Goal: Find contact information: Find contact information

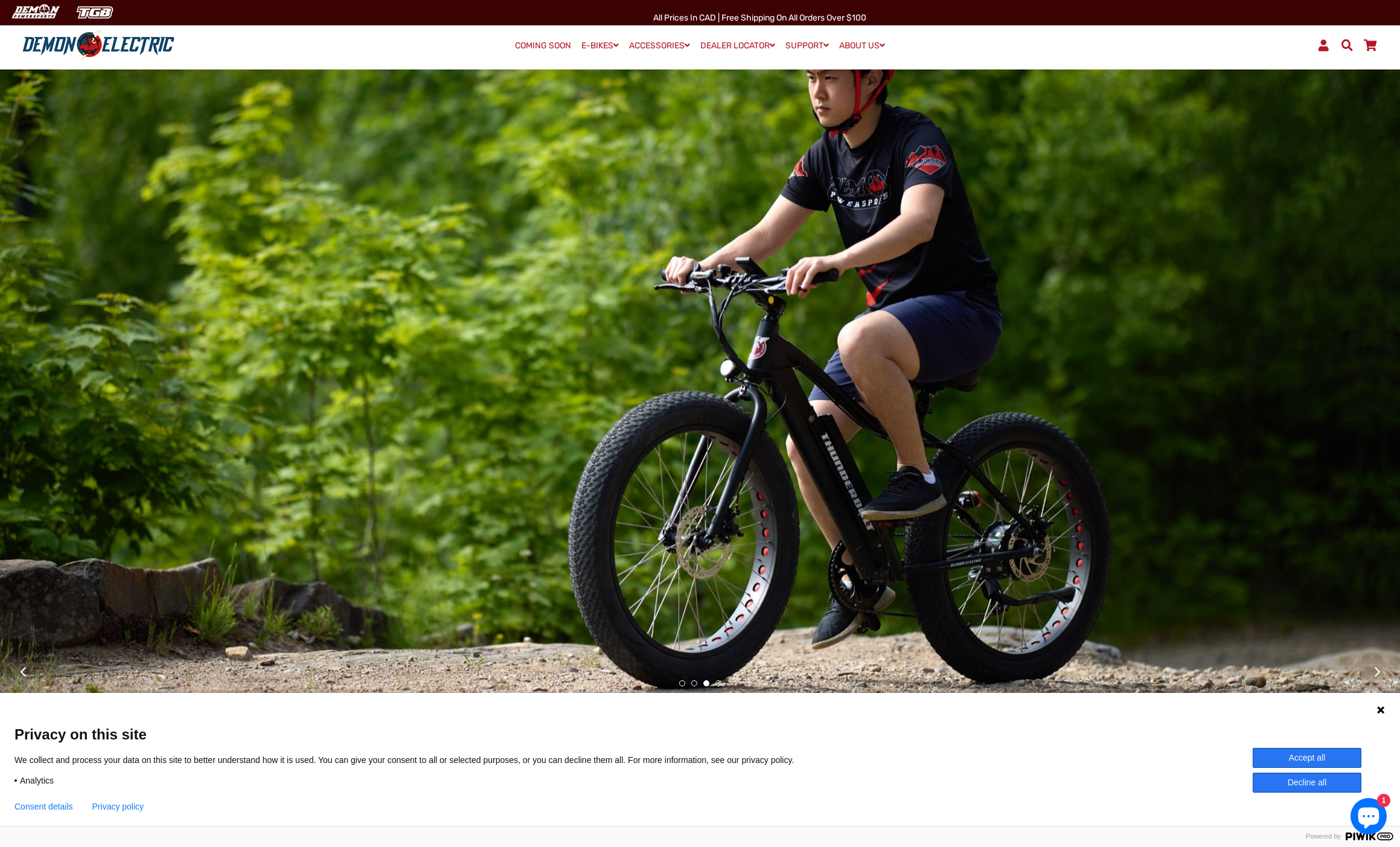
scroll to position [162, 0]
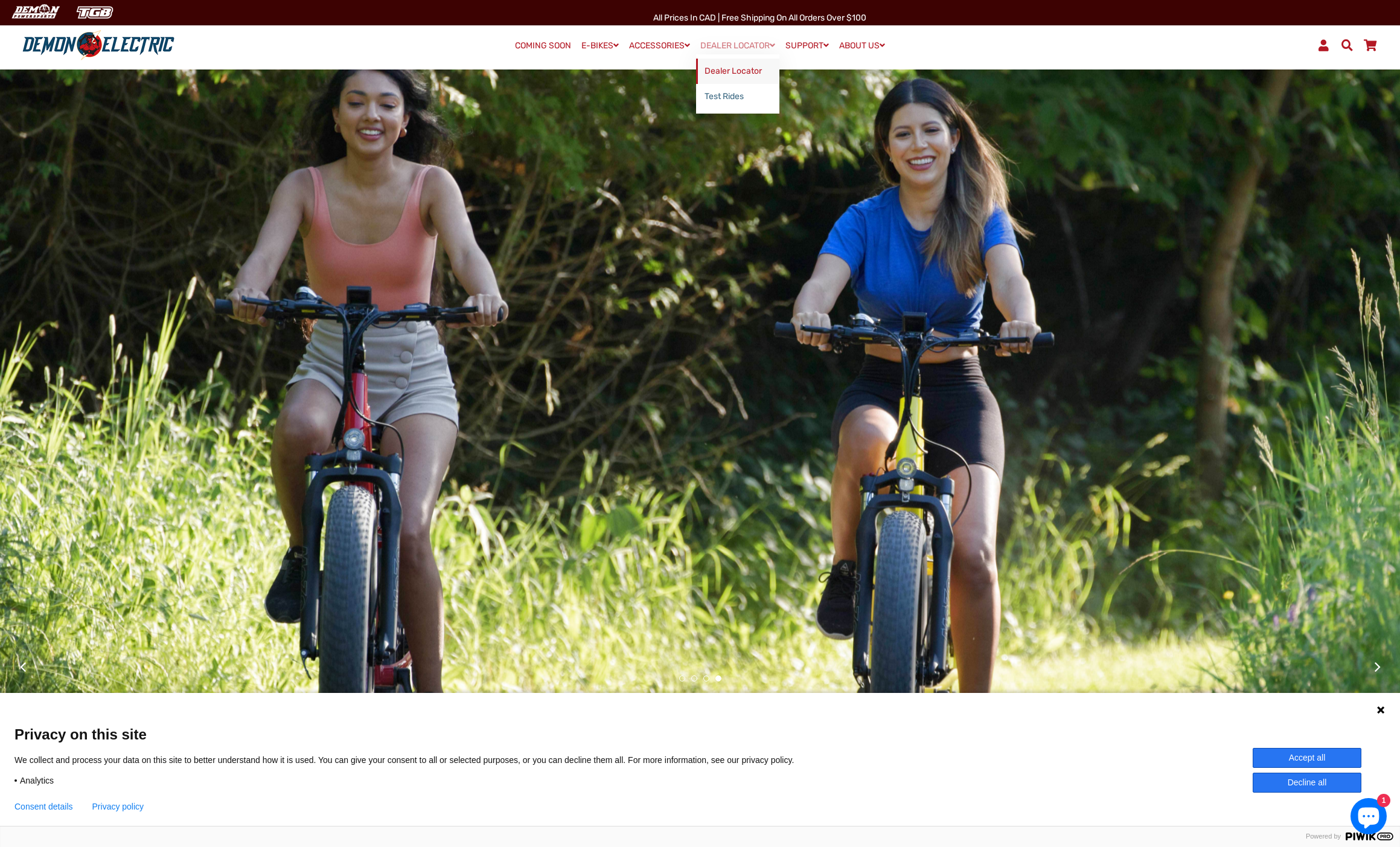
click at [728, 69] on link "Dealer Locator" at bounding box center [737, 71] width 83 height 25
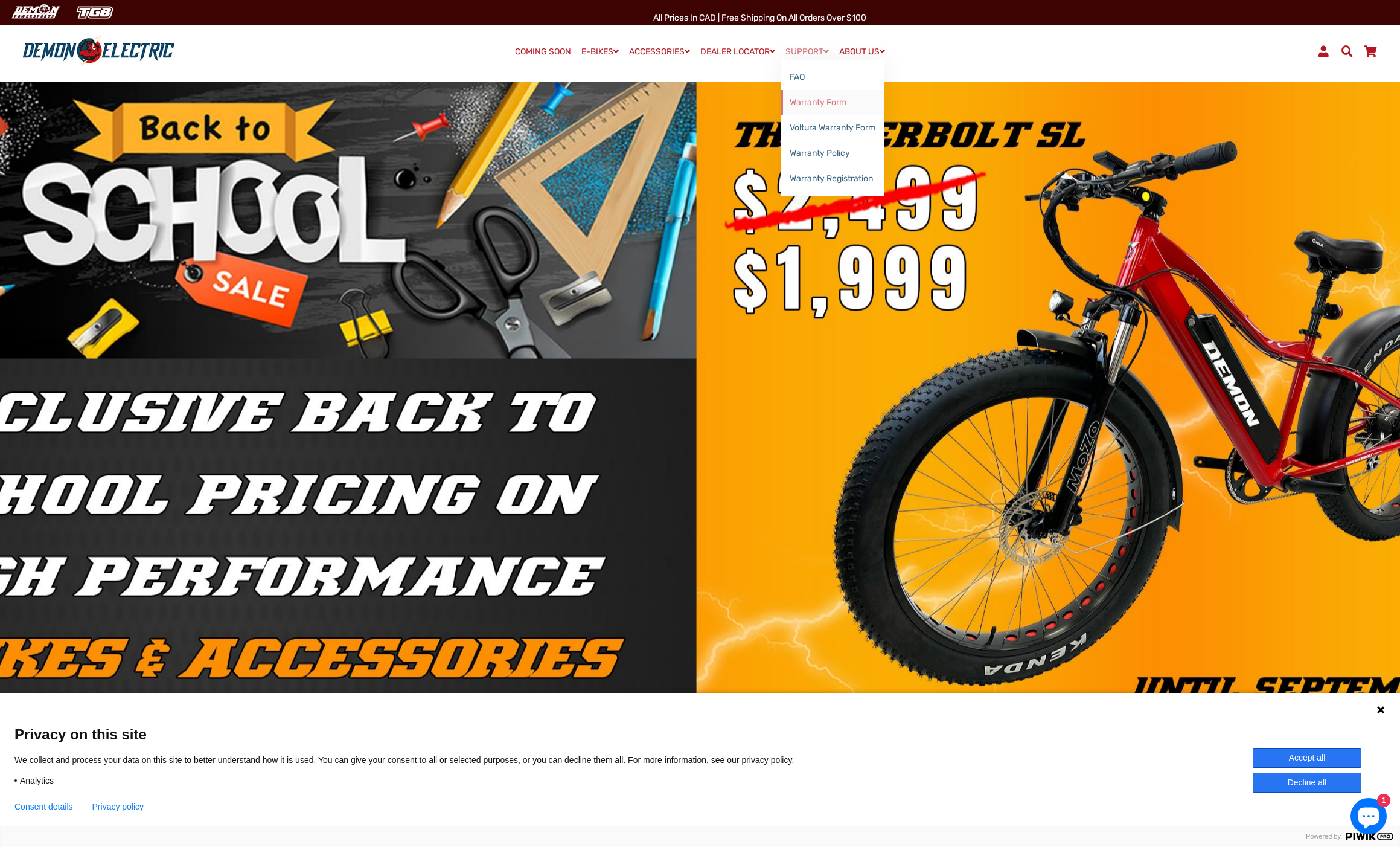
scroll to position [20, 0]
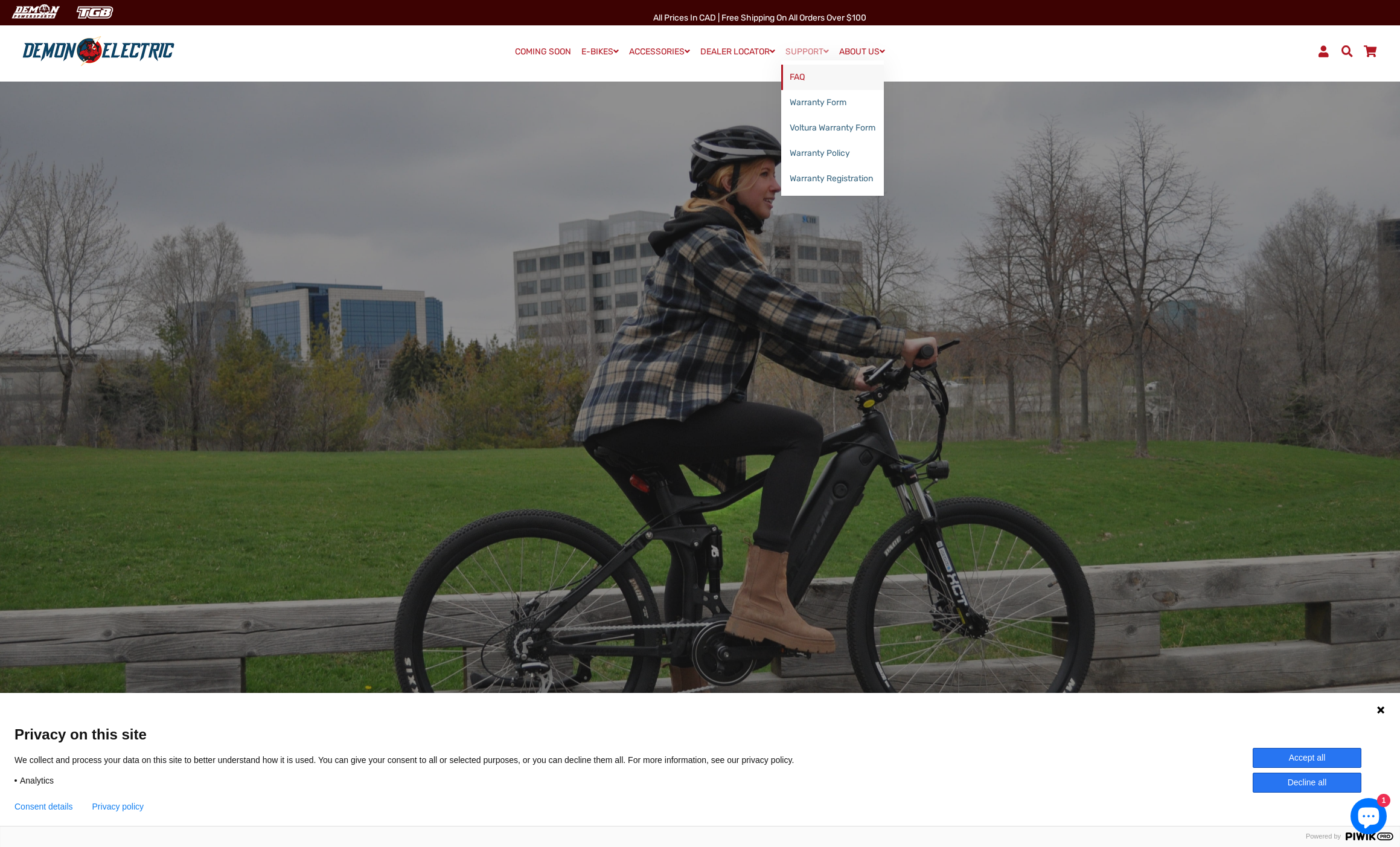
click at [801, 76] on link "FAQ" at bounding box center [832, 77] width 102 height 25
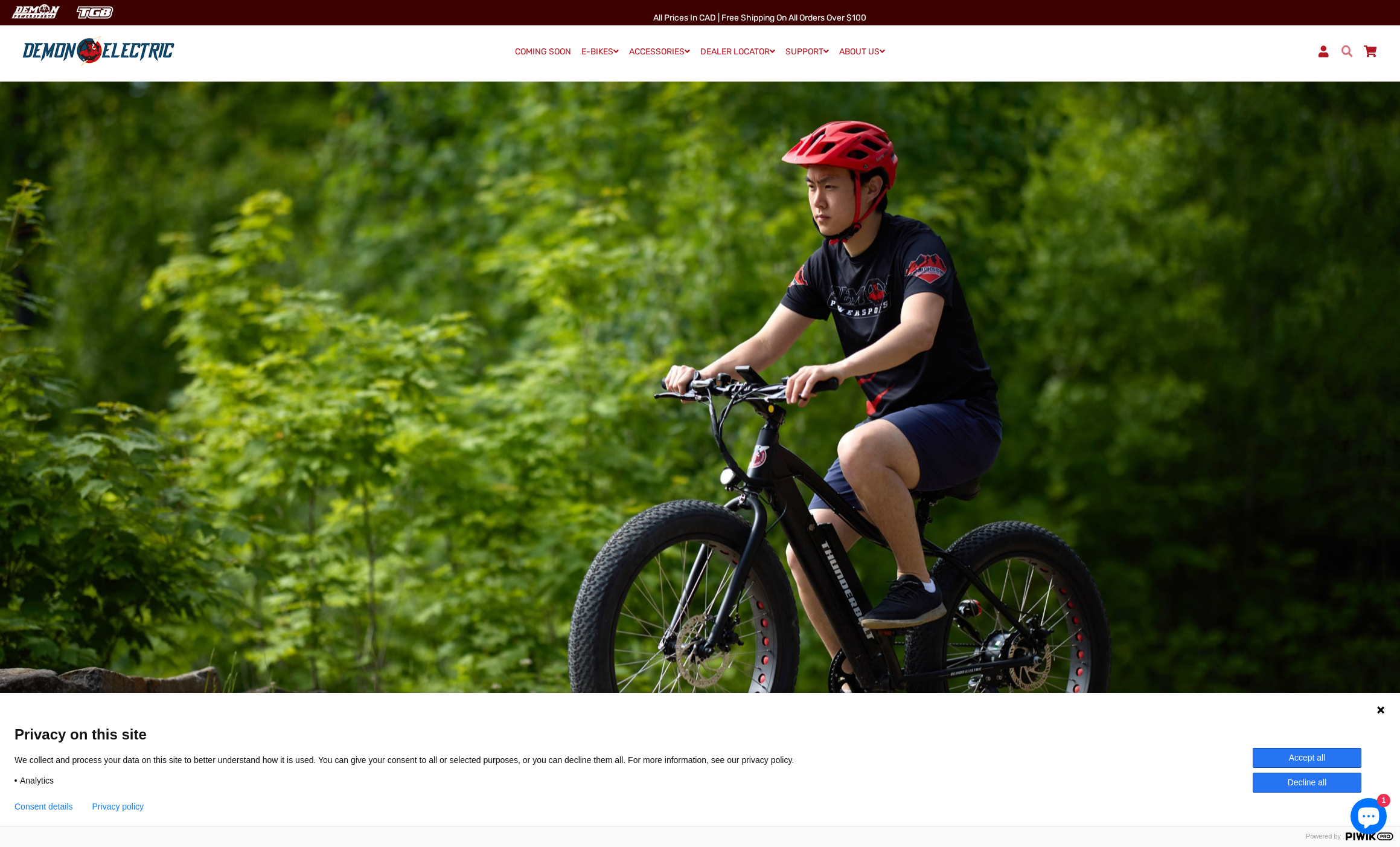
click at [1349, 53] on span at bounding box center [1346, 51] width 14 height 12
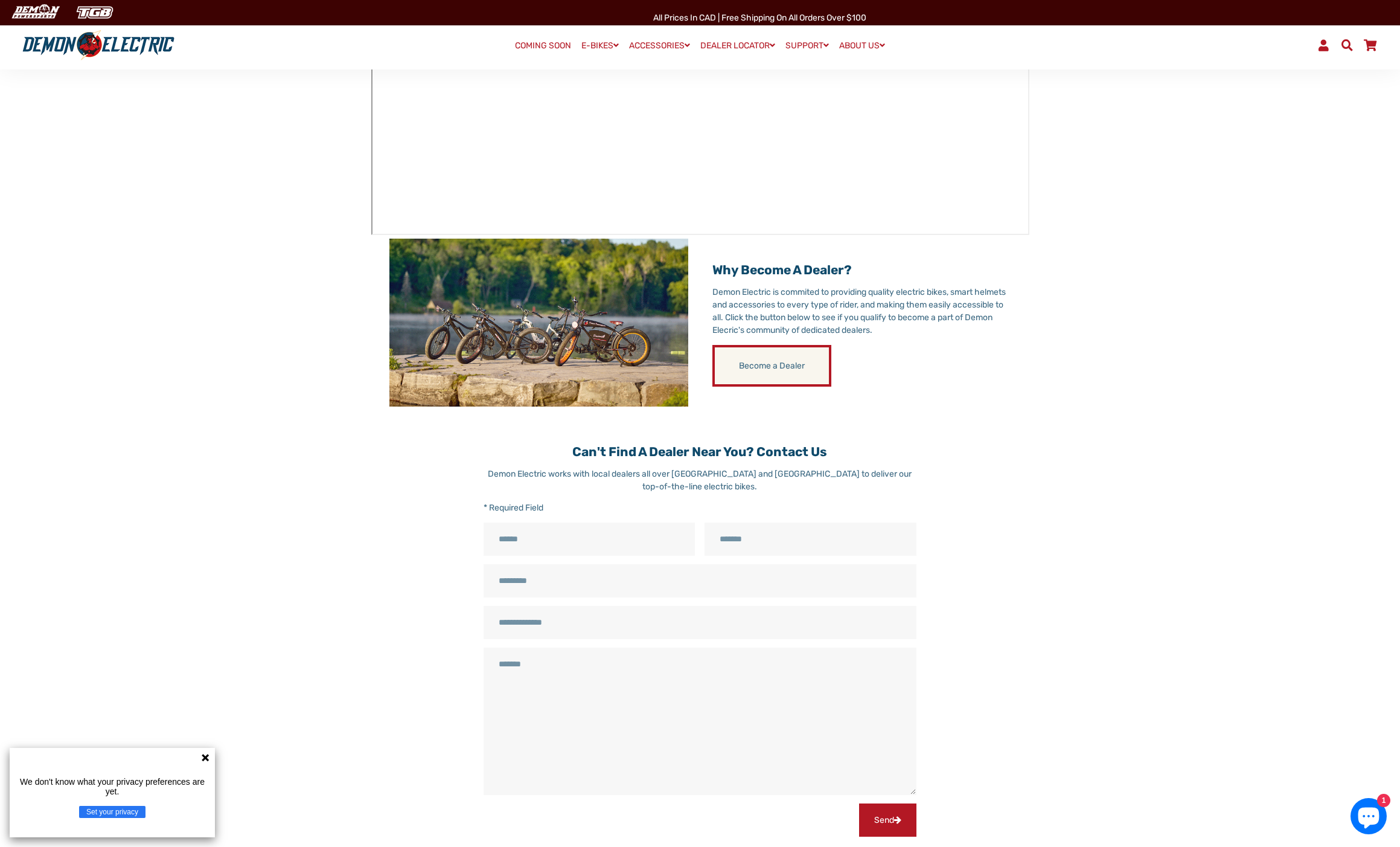
scroll to position [362, 0]
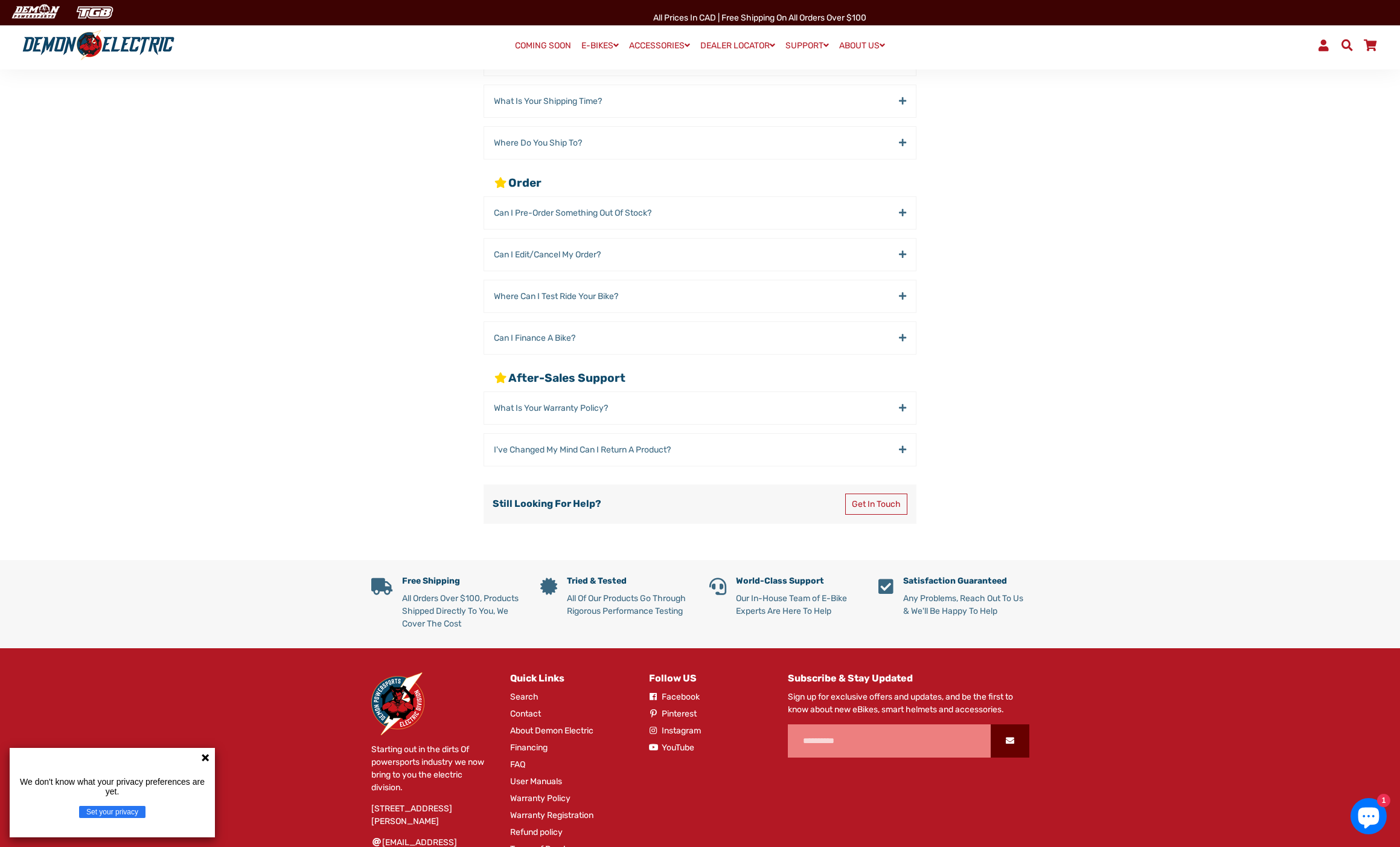
scroll to position [300, 0]
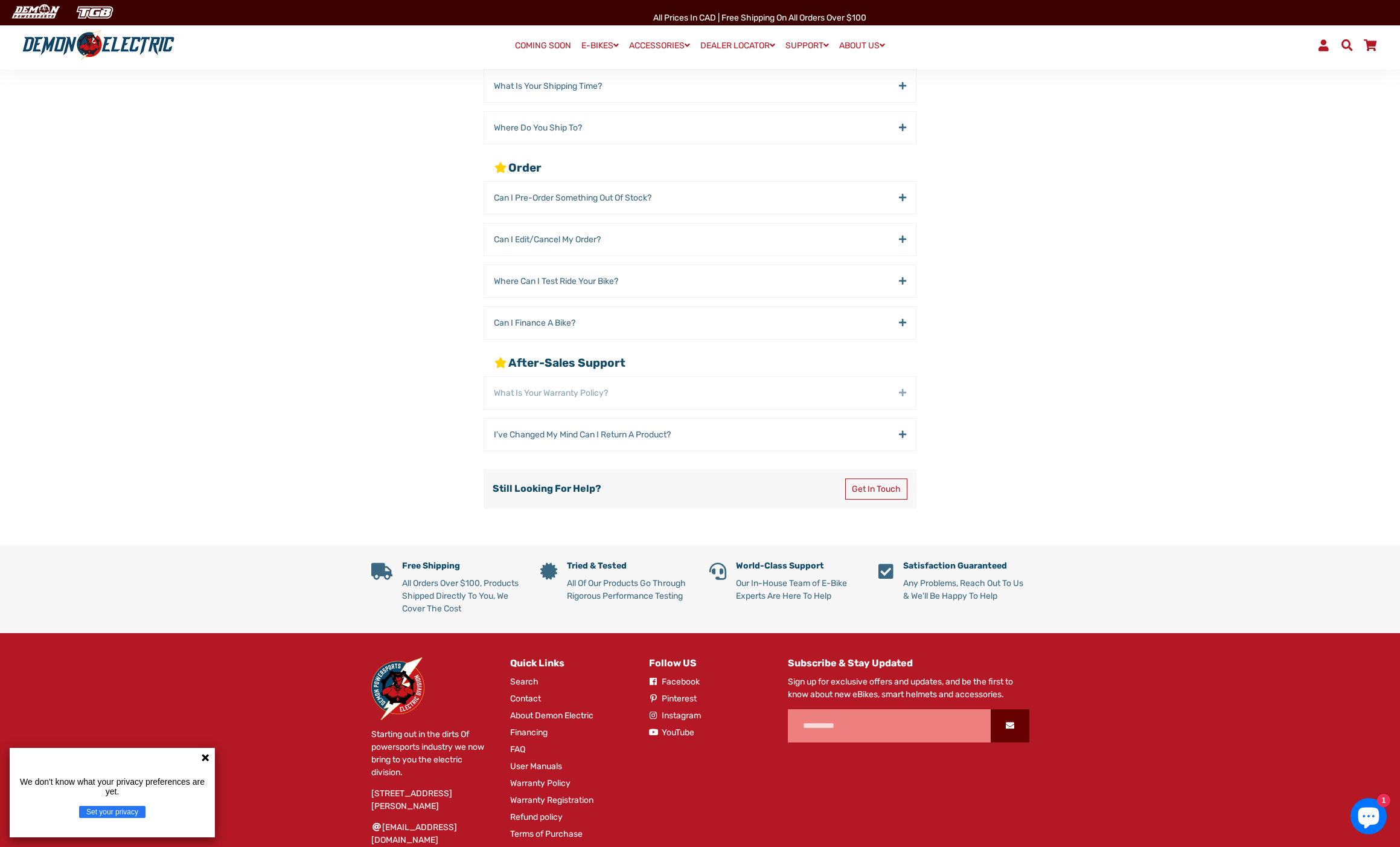
click at [904, 389] on div "What Is Your Warranty Policy?" at bounding box center [700, 393] width 432 height 32
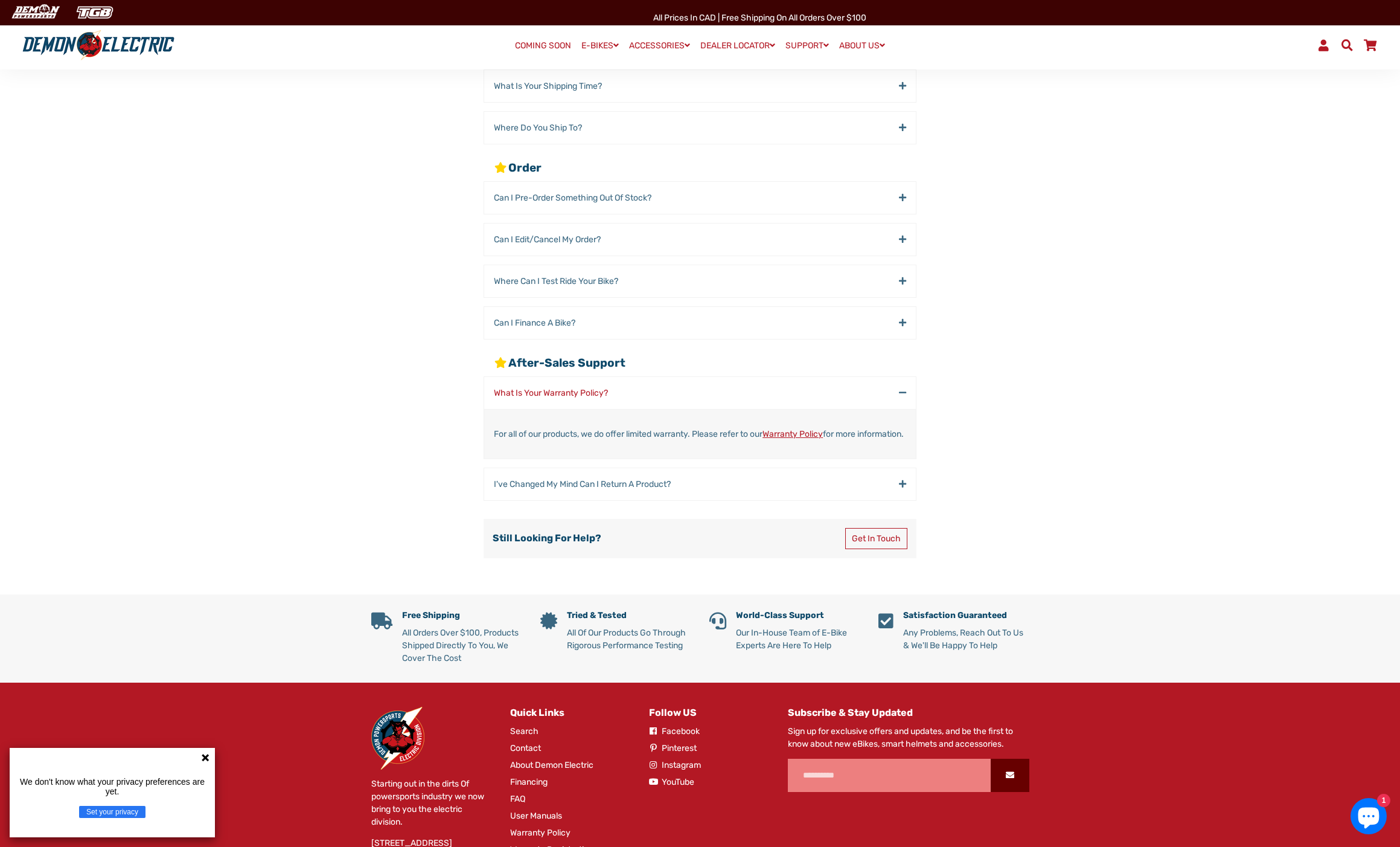
click at [764, 368] on div "Rentals Fleet Sales At Demon Electric, we are always looking to expand our flee…" at bounding box center [691, 218] width 451 height 562
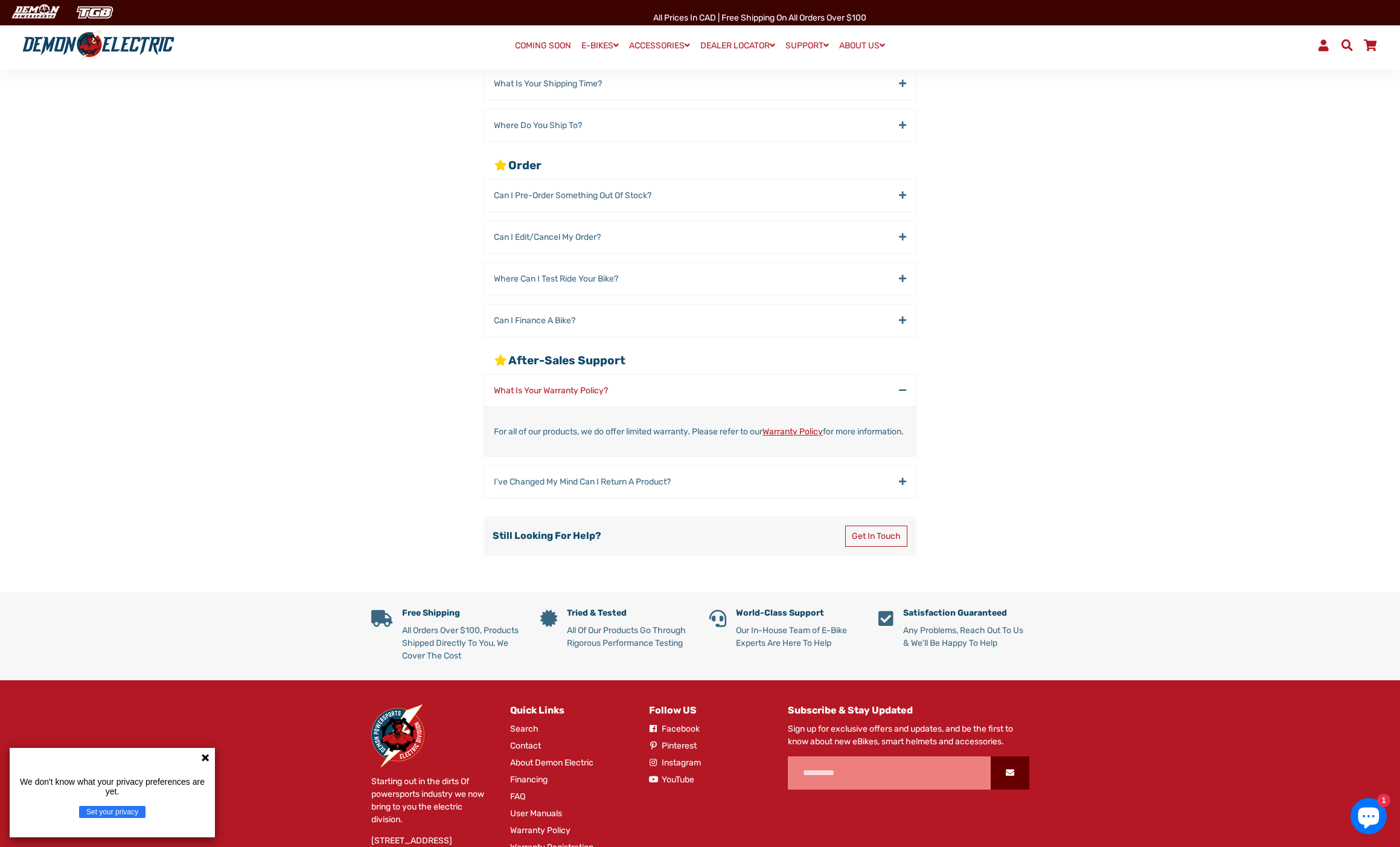
scroll to position [304, 0]
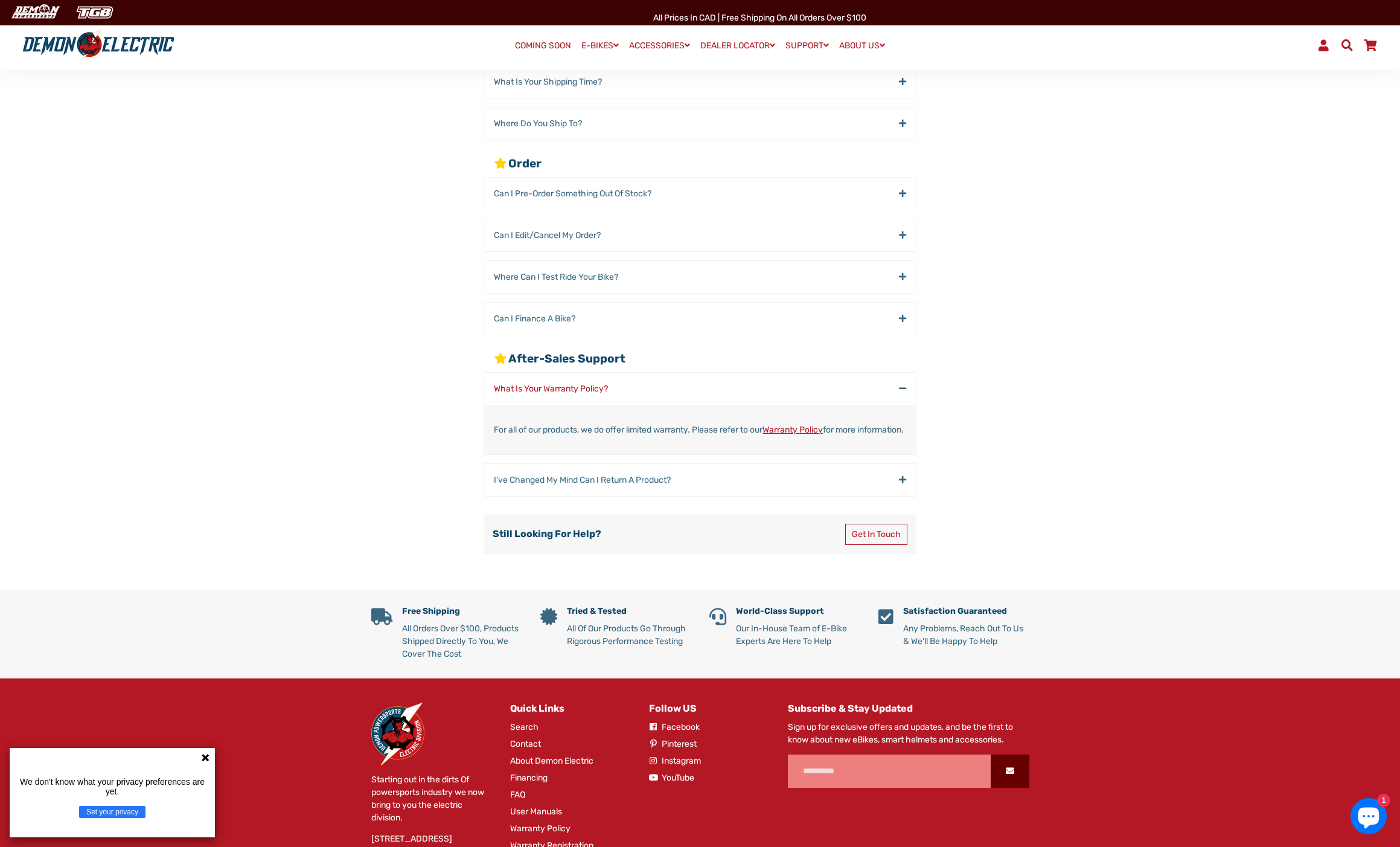
click at [1224, 468] on main "FAQ Rentals Fleet Sales At Demon Electric, we are always looking to expand our …" at bounding box center [700, 221] width 1400 height 737
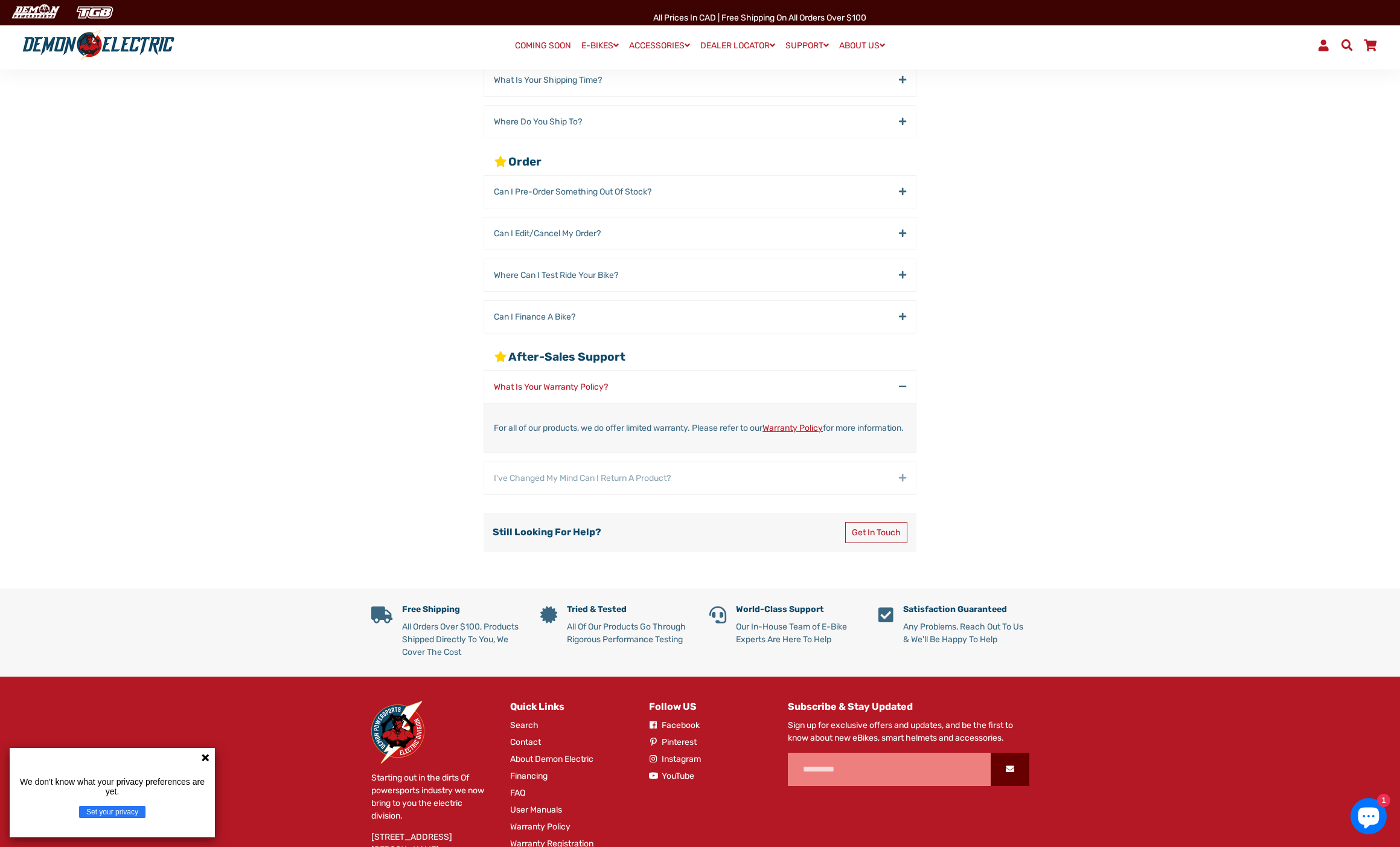
click at [904, 488] on div "I've Changed my Mind Can I Return a Product?" at bounding box center [700, 478] width 432 height 32
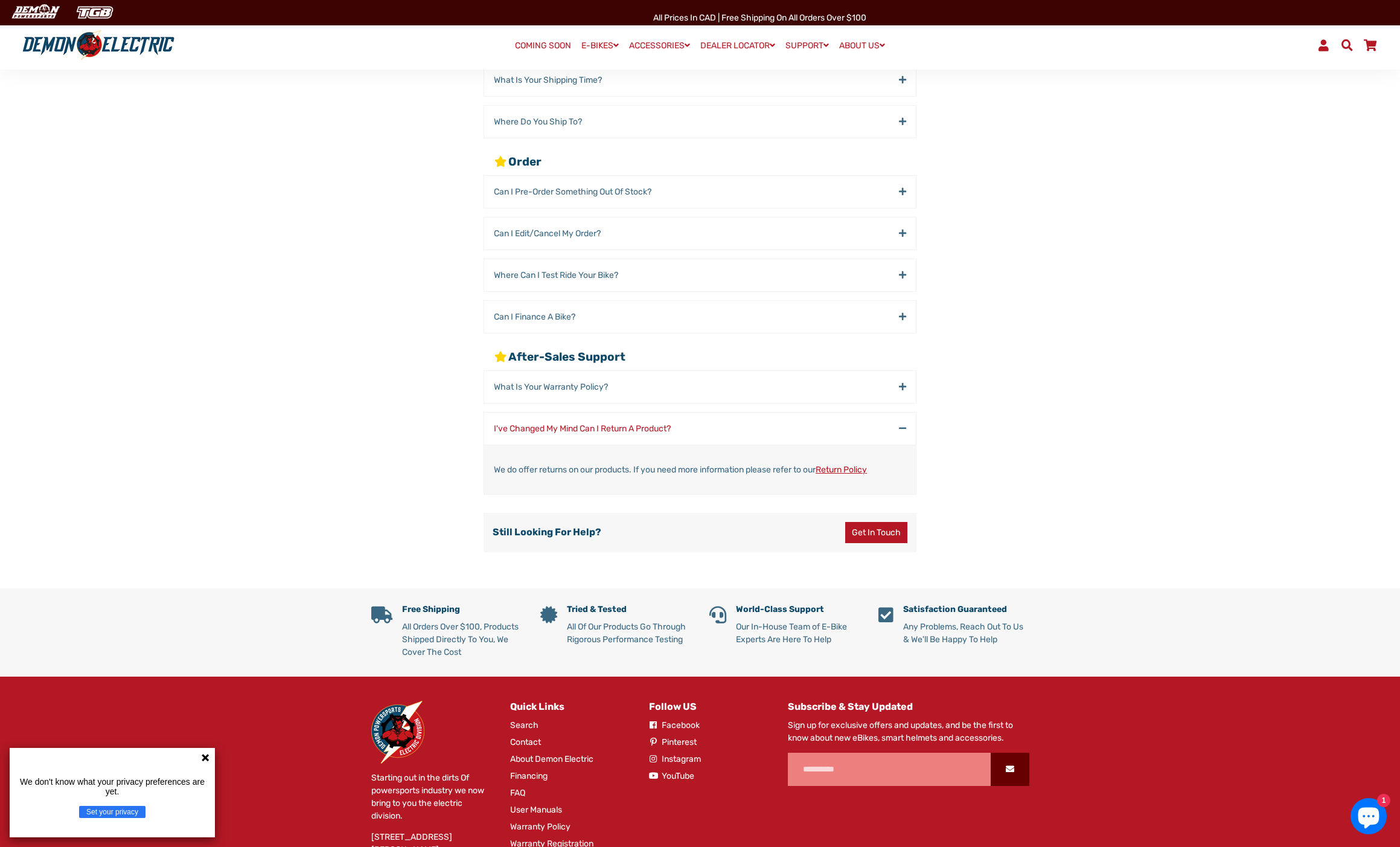
scroll to position [306, 1]
click at [877, 534] on link "Get in Touch" at bounding box center [876, 532] width 62 height 21
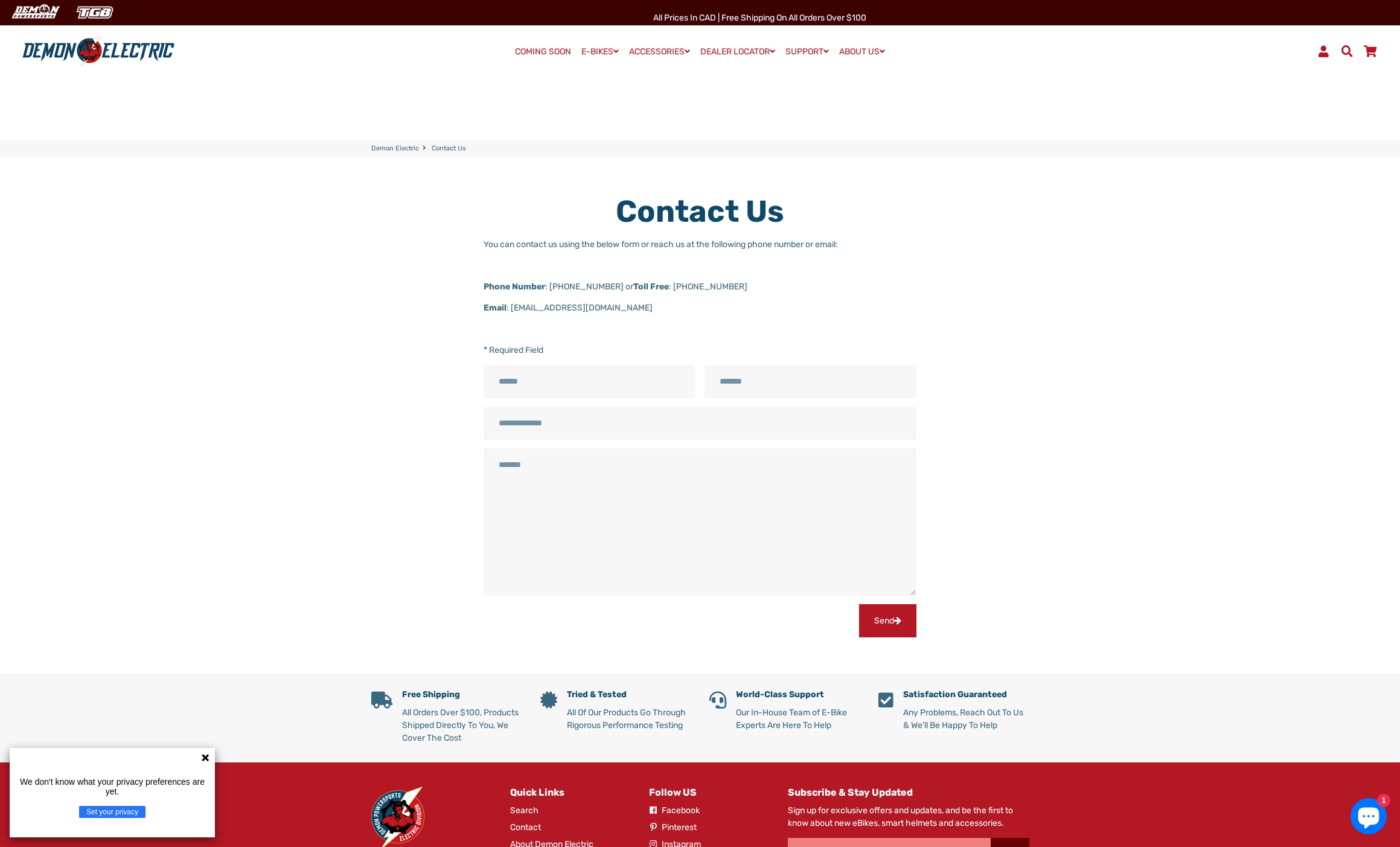
click at [566, 307] on p "Email : salestech@pdintl.ca" at bounding box center [700, 308] width 433 height 12
click at [520, 305] on p "Email : salestech@pdintl.ca" at bounding box center [700, 308] width 433 height 12
click at [946, 346] on div "Contact Us You can contact us using the below form or reach us at the following…" at bounding box center [691, 415] width 676 height 444
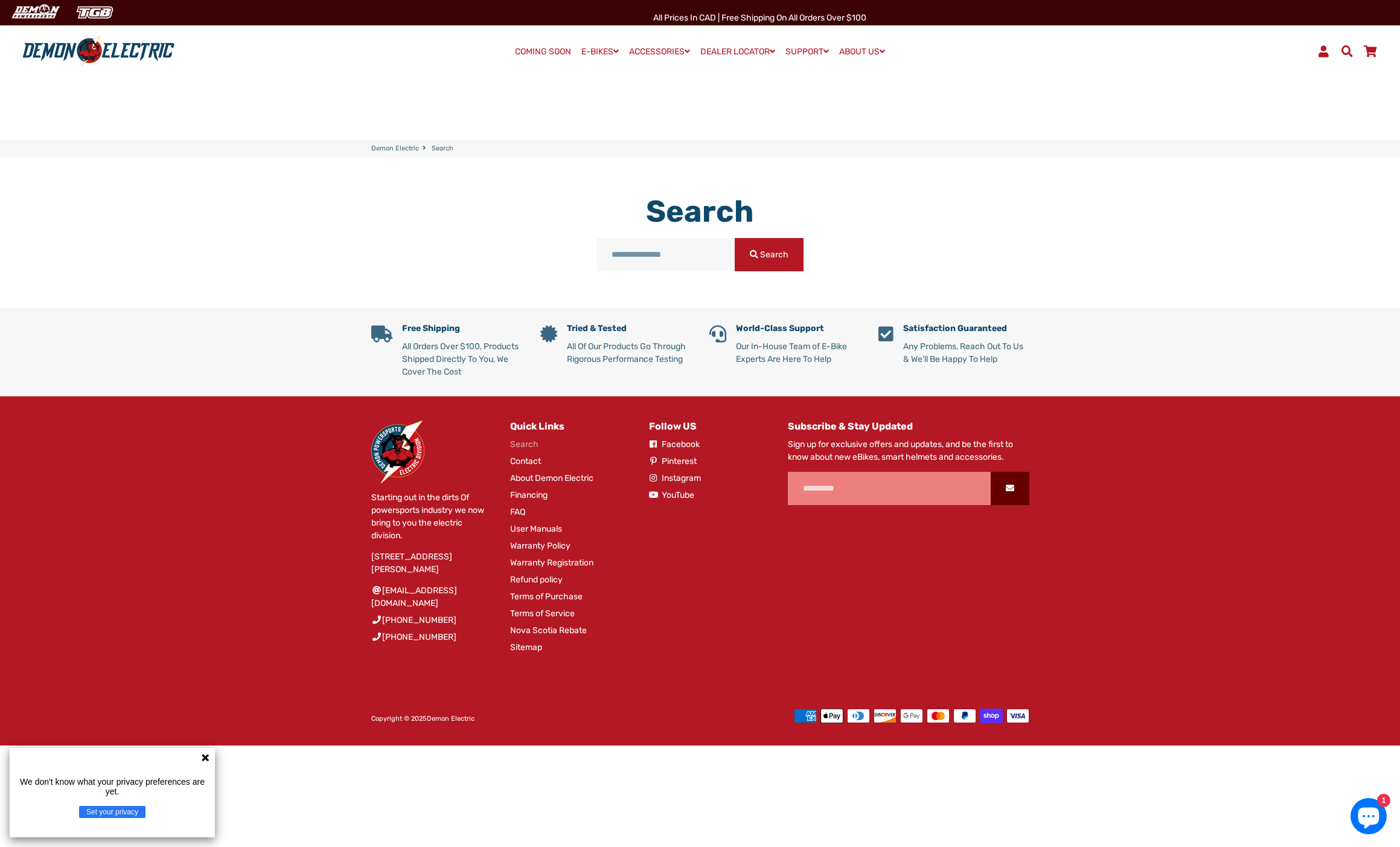
click at [522, 443] on link "Search" at bounding box center [524, 444] width 28 height 12
